Goal: Task Accomplishment & Management: Manage account settings

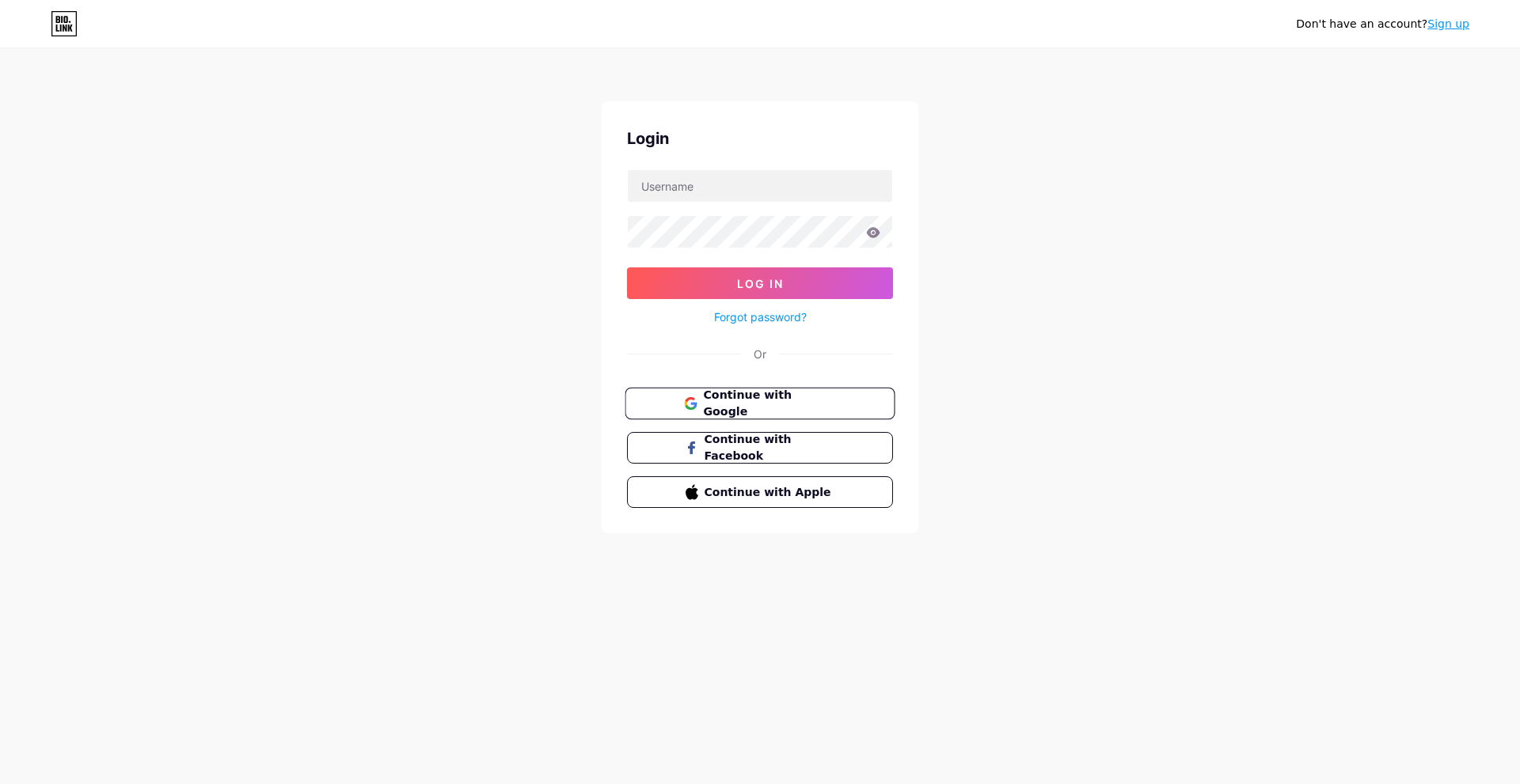
click at [713, 411] on button "Continue with Google" at bounding box center [759, 403] width 270 height 32
click at [799, 186] on input "text" at bounding box center [760, 186] width 265 height 31
click at [848, 123] on div "Login Log In Forgot password? Or Continue with Google Continue with Facebook Co…" at bounding box center [760, 317] width 317 height 432
click at [771, 394] on span "Continue with Google" at bounding box center [768, 403] width 132 height 34
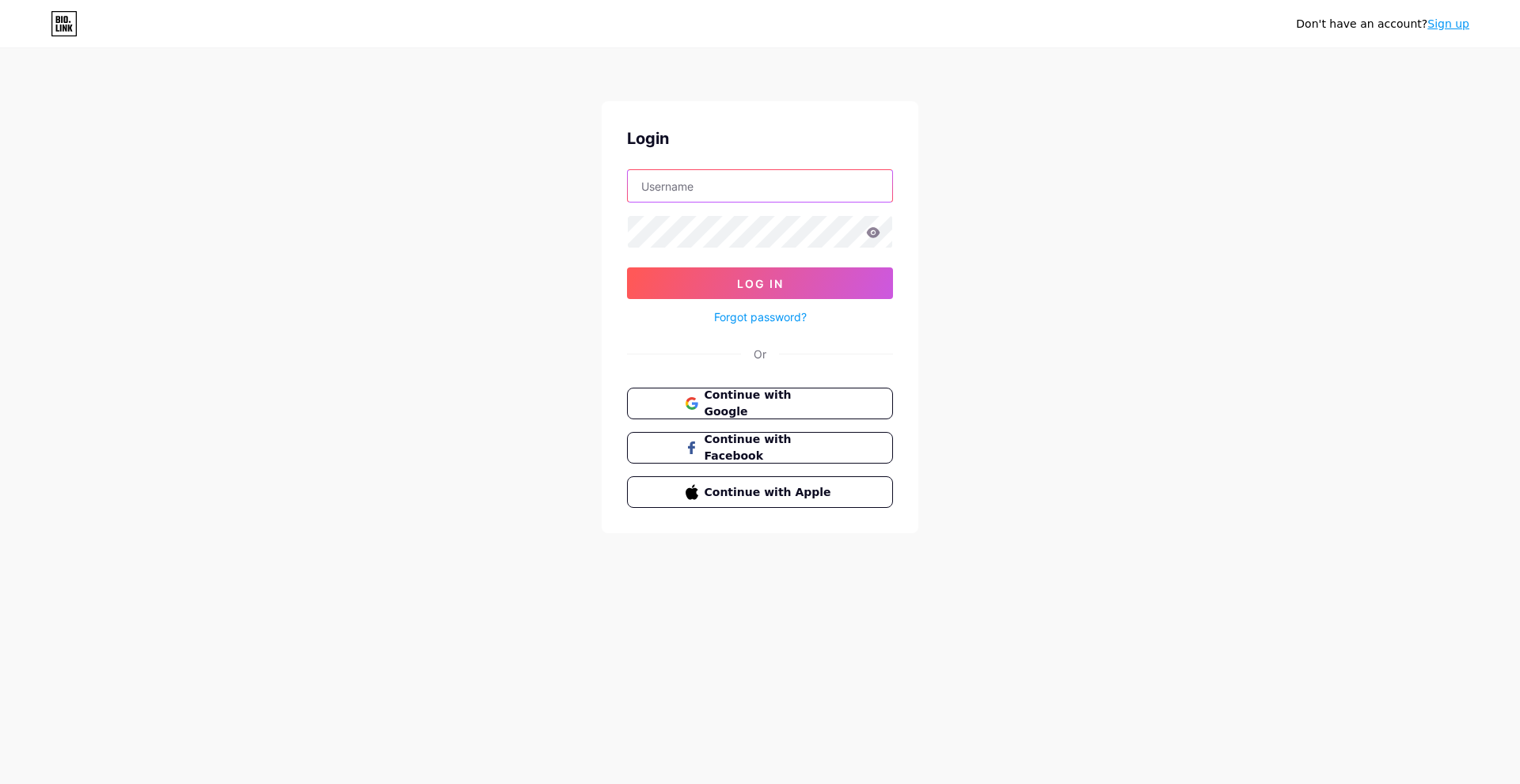
click at [661, 184] on input "text" at bounding box center [760, 186] width 265 height 31
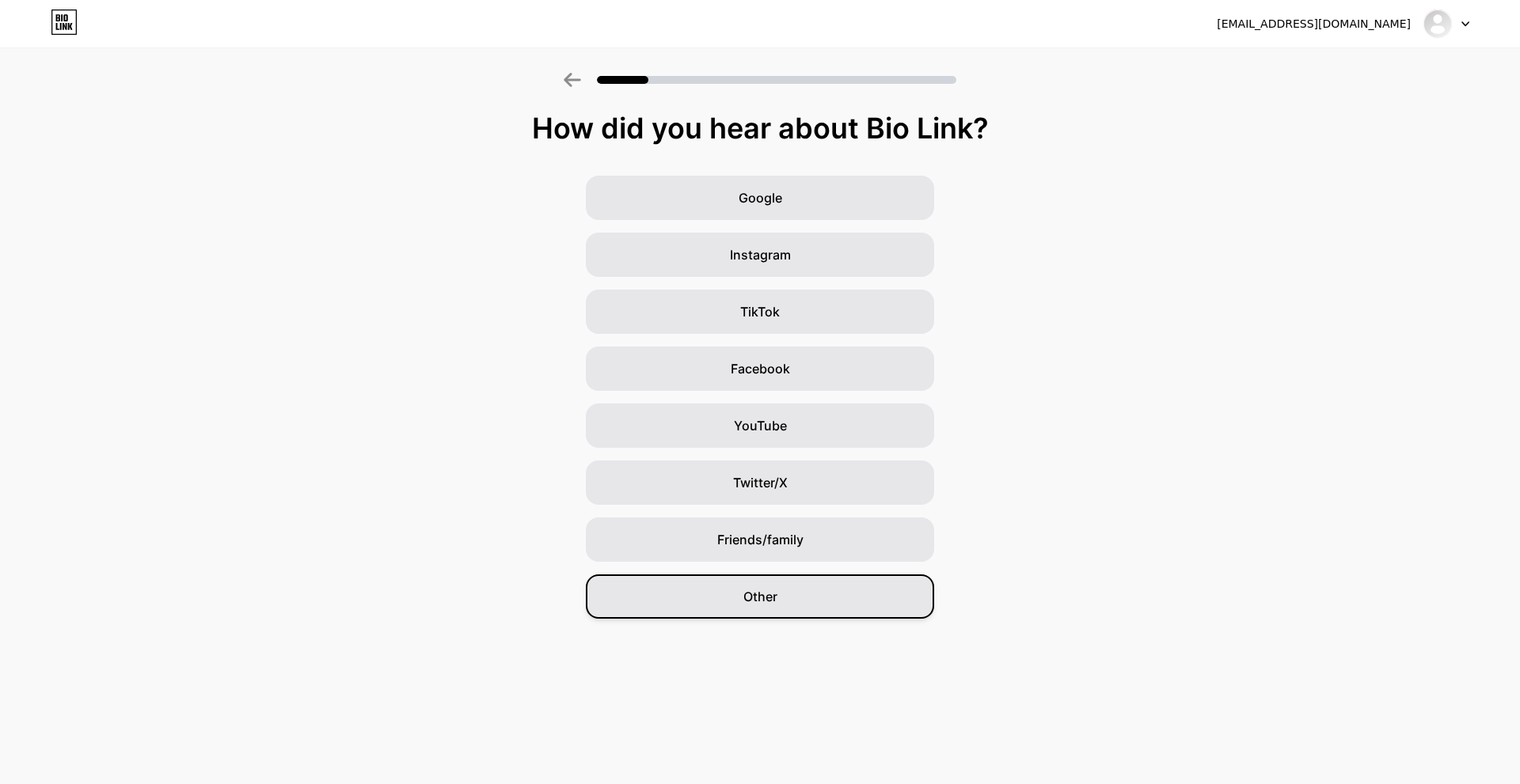
click at [686, 584] on div "Other" at bounding box center [760, 596] width 349 height 44
